Goal: Information Seeking & Learning: Learn about a topic

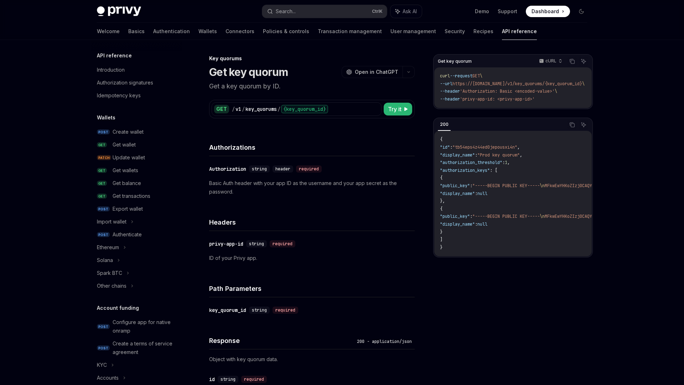
scroll to position [351, 0]
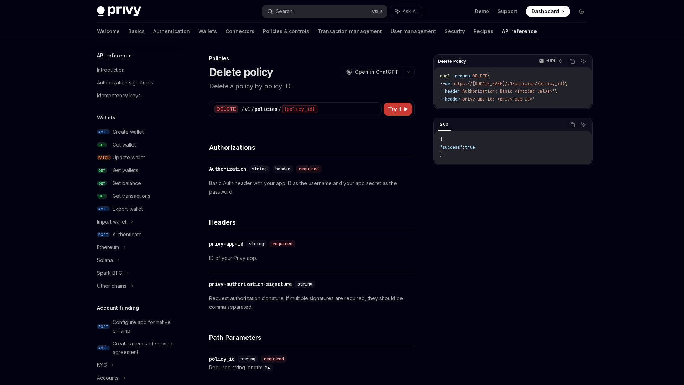
scroll to position [279, 0]
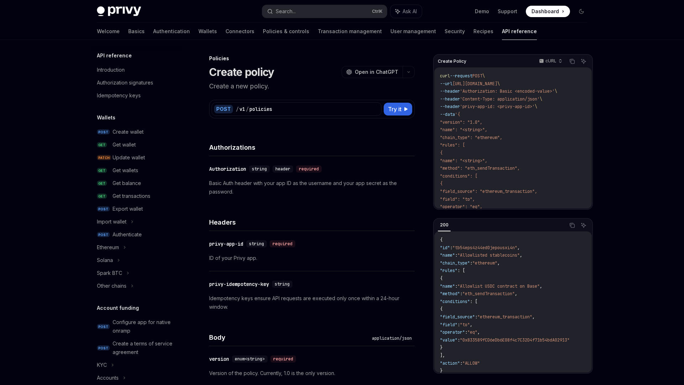
scroll to position [240, 0]
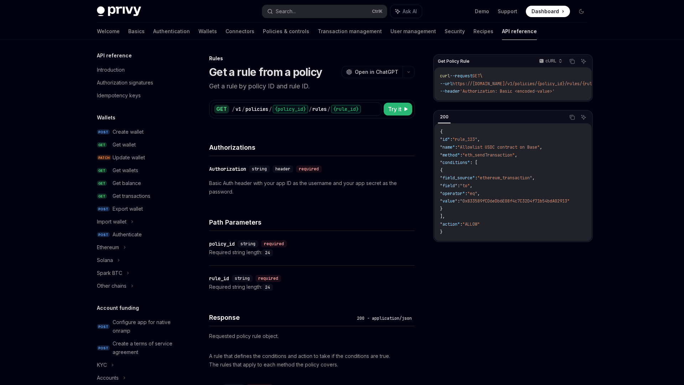
scroll to position [317, 0]
